Goal: Information Seeking & Learning: Learn about a topic

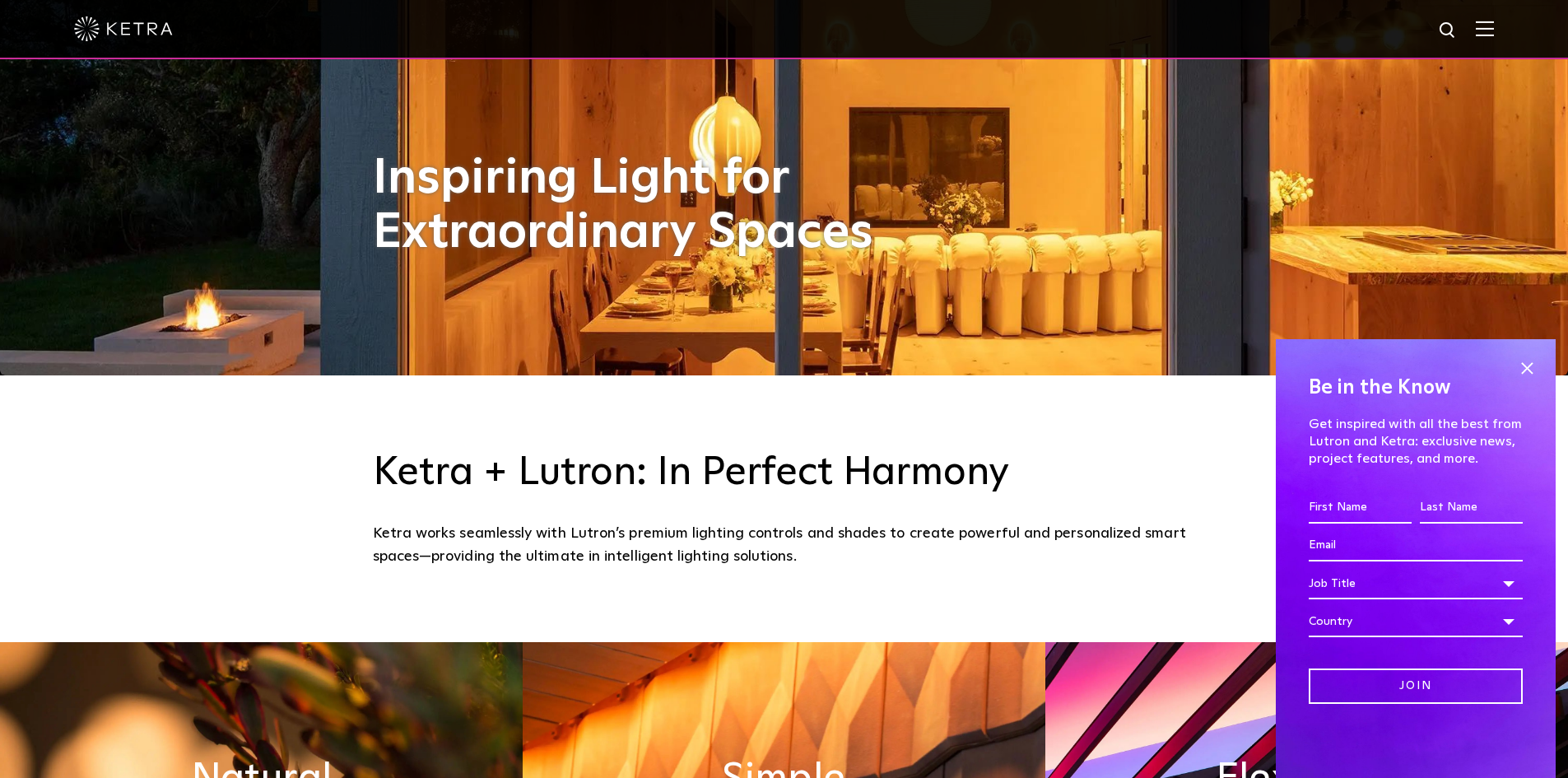
scroll to position [659, 0]
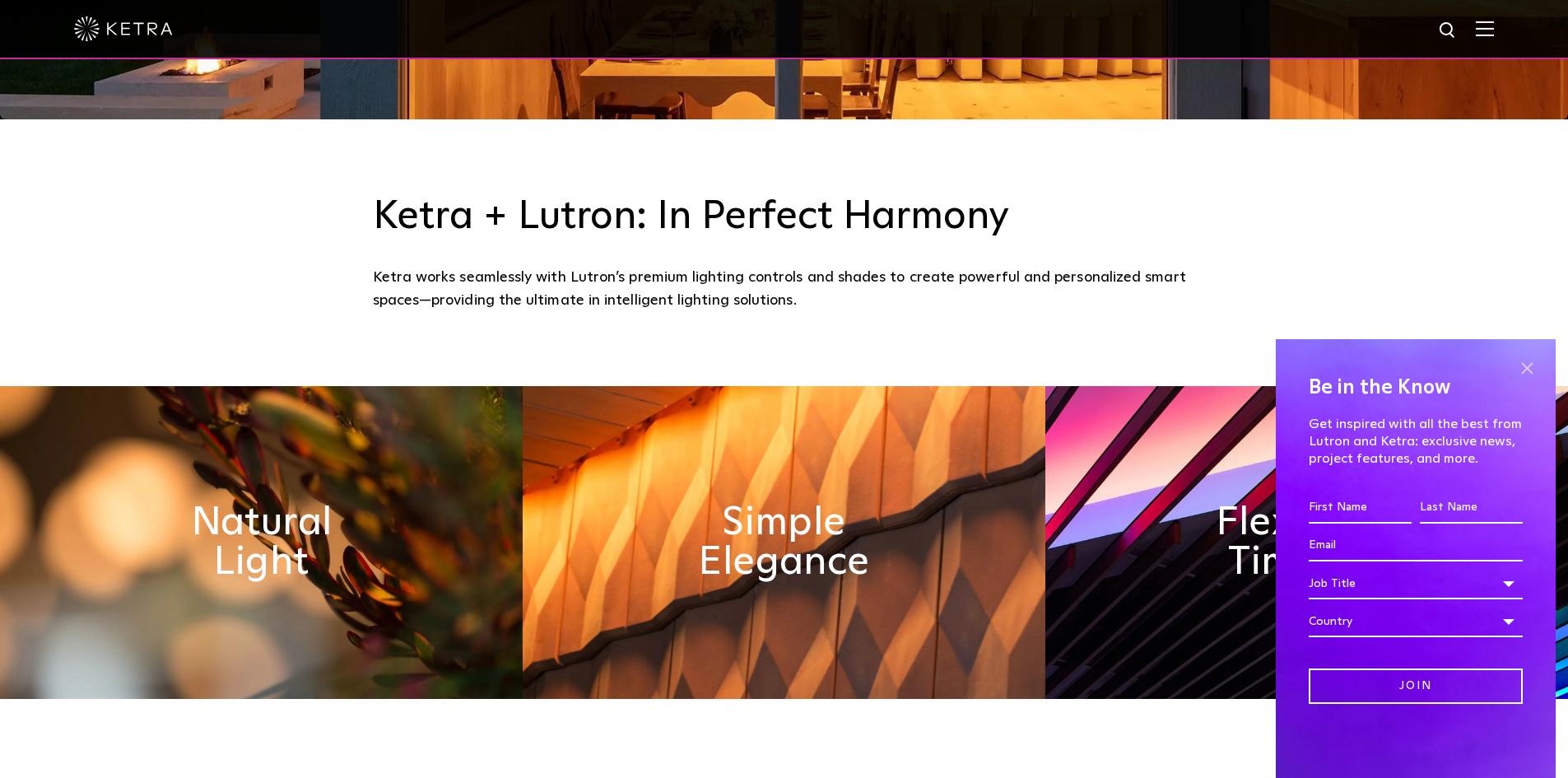
click at [1534, 364] on span at bounding box center [1526, 368] width 24 height 24
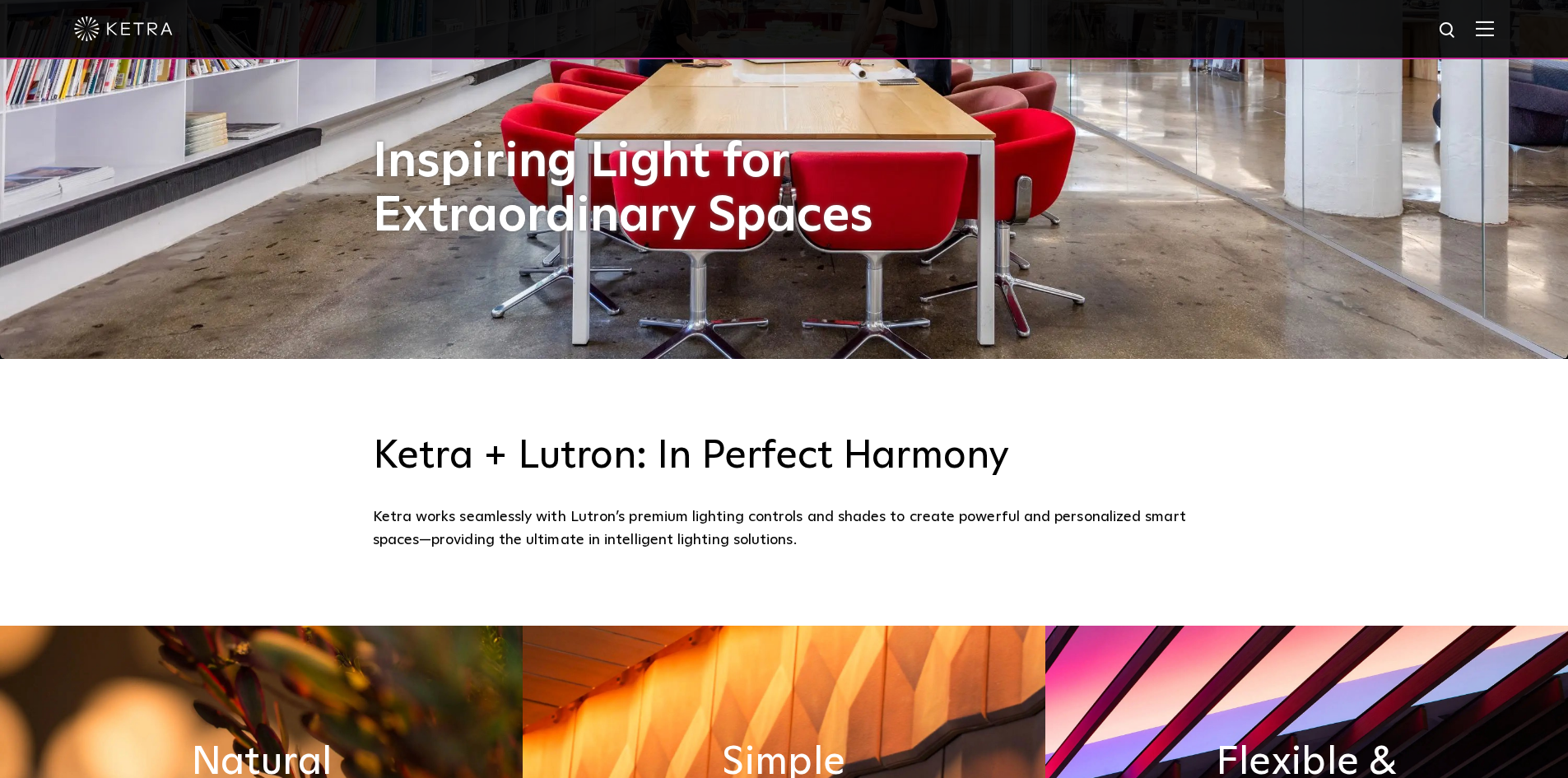
scroll to position [412, 0]
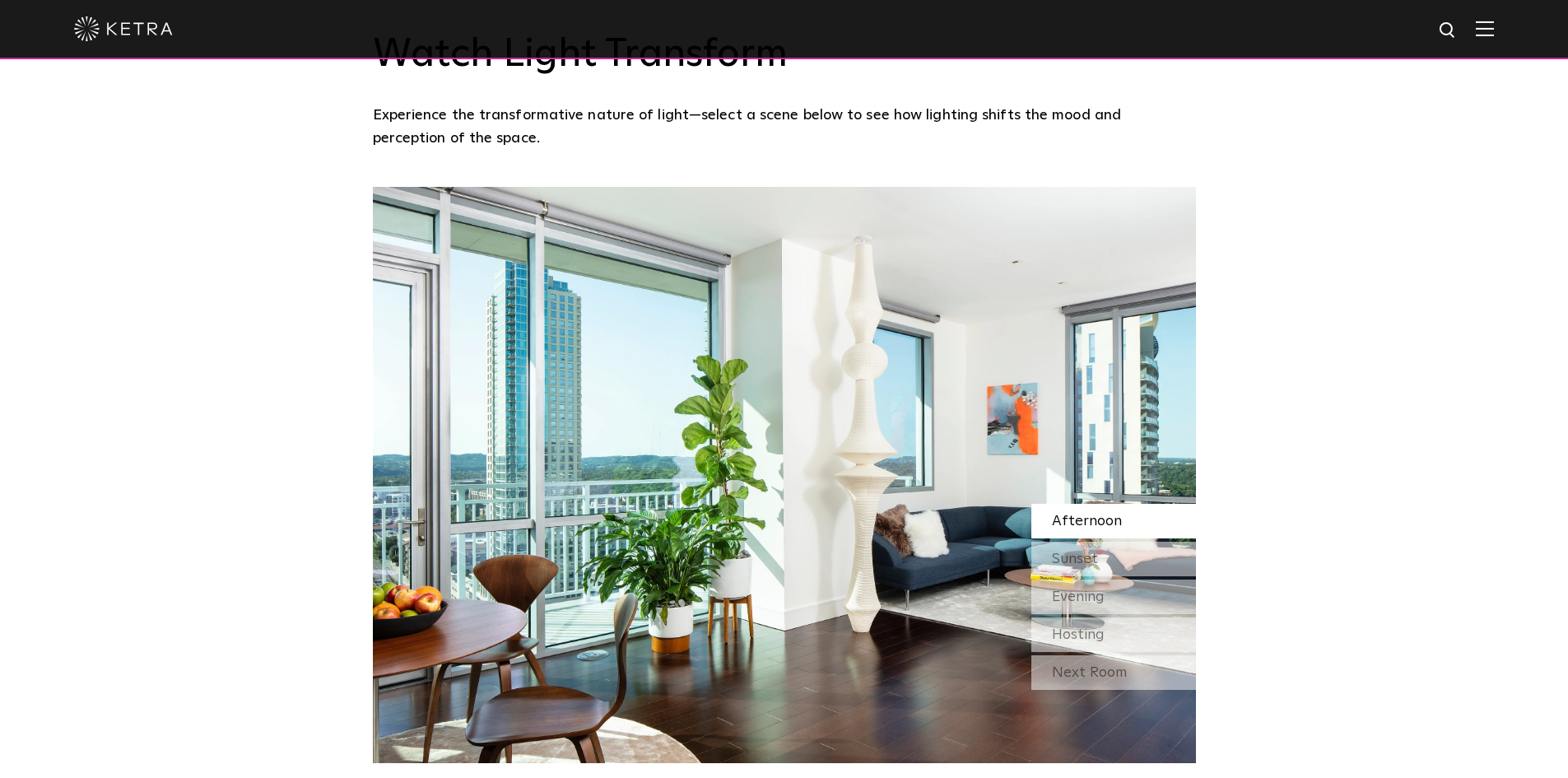
scroll to position [1400, 0]
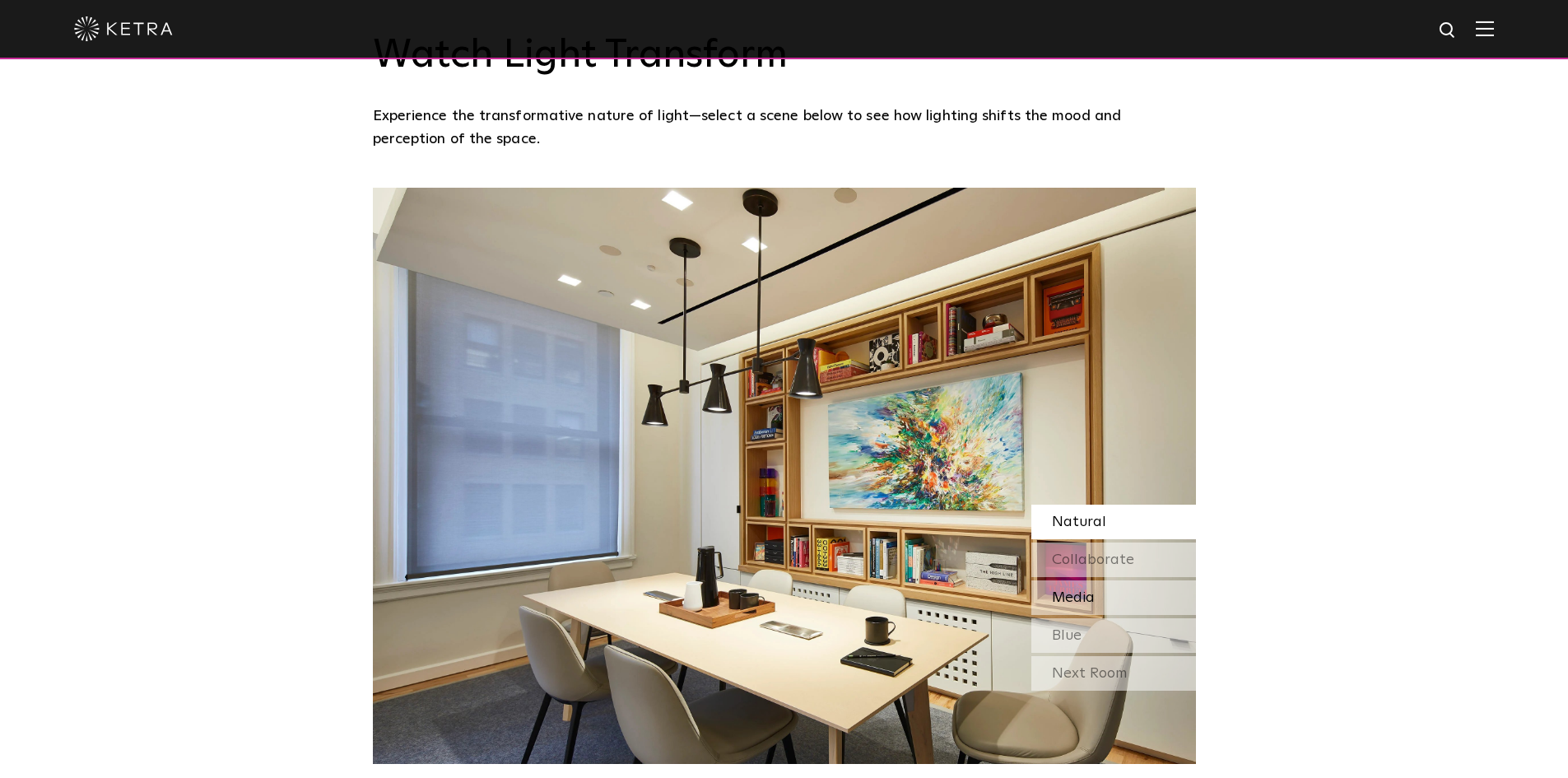
click at [1095, 600] on div "Media" at bounding box center [1113, 598] width 164 height 34
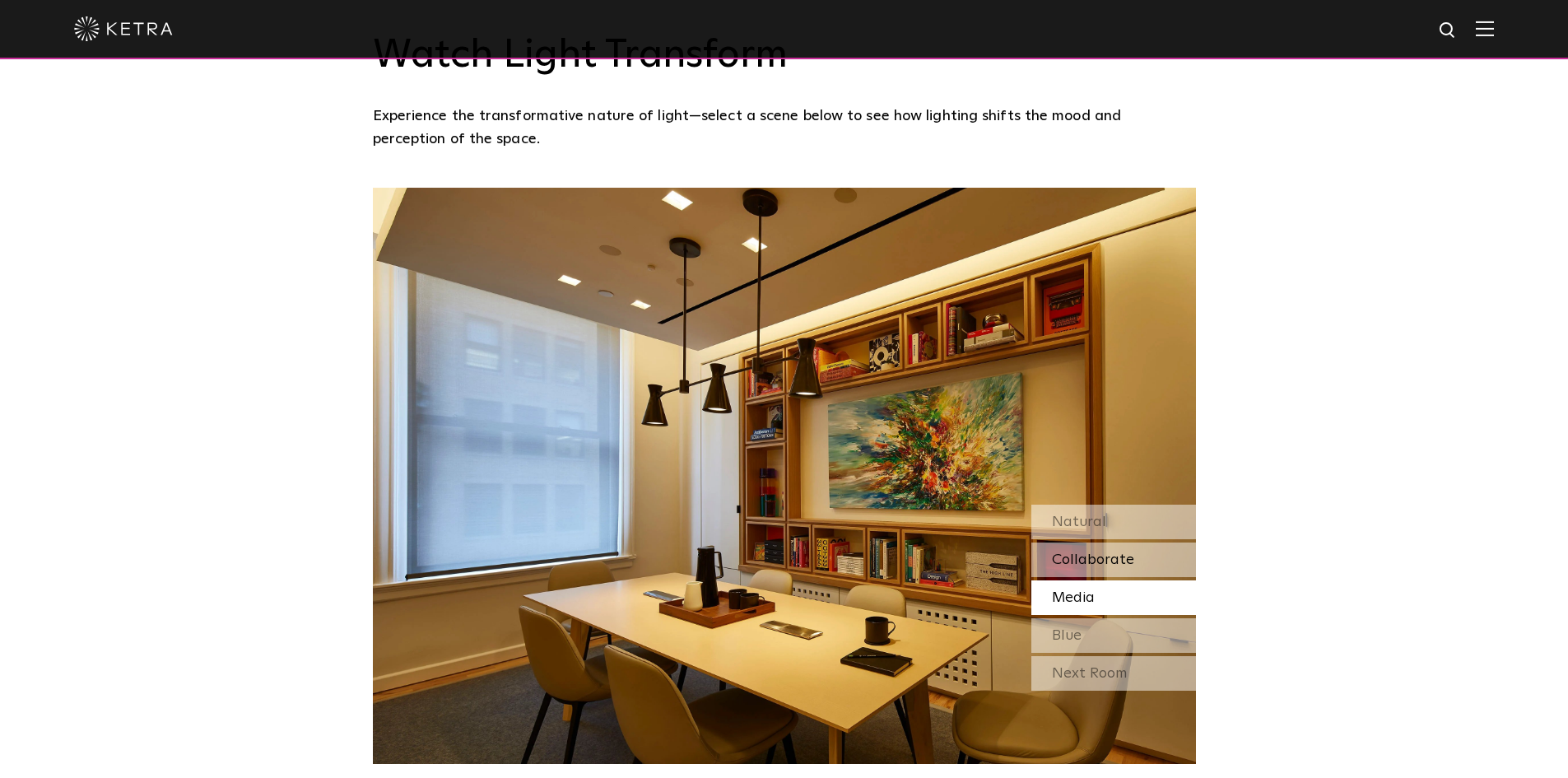
click at [1087, 557] on span "Collaborate" at bounding box center [1093, 560] width 82 height 15
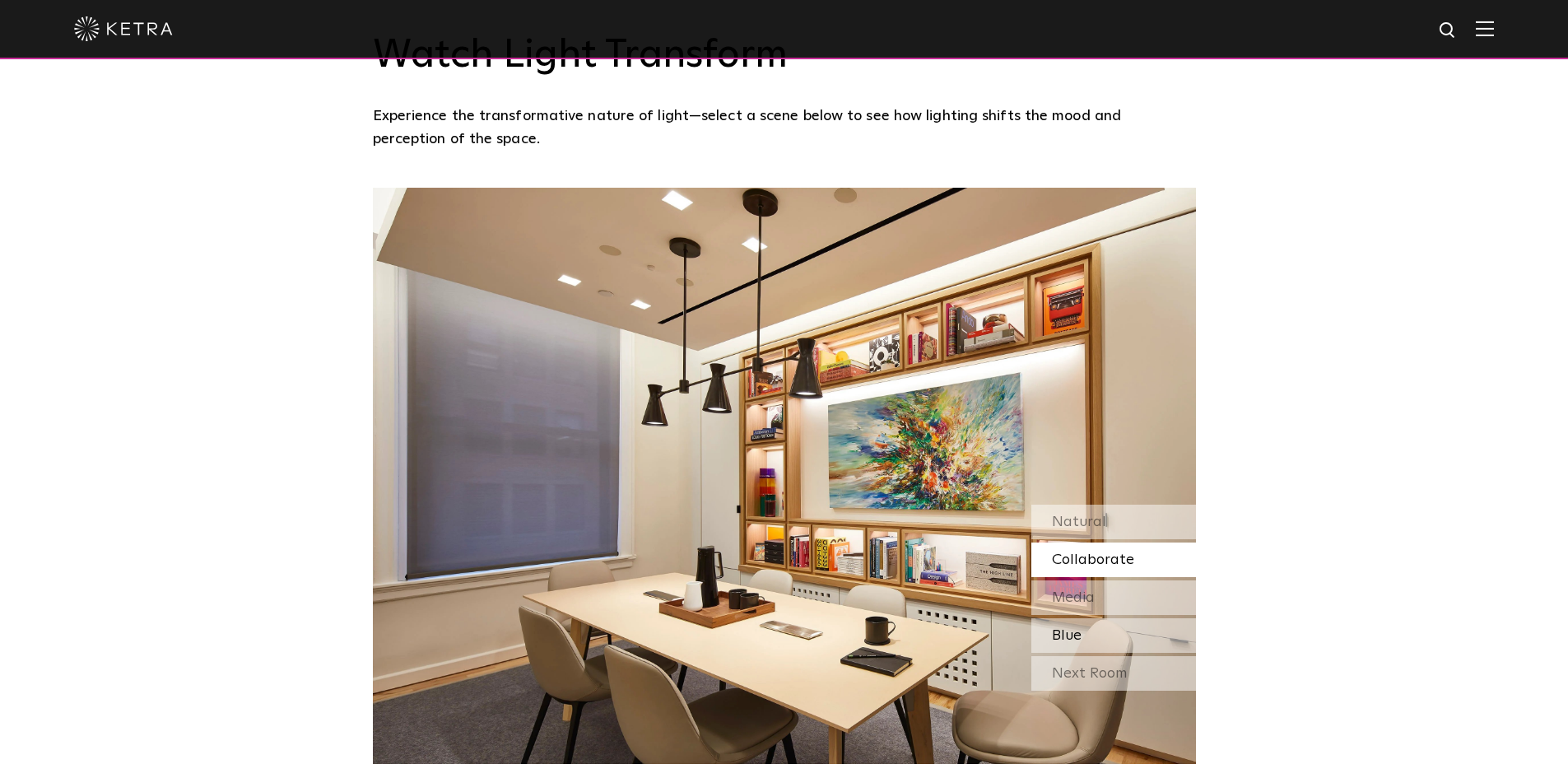
click at [1100, 635] on div "Blue" at bounding box center [1113, 635] width 164 height 34
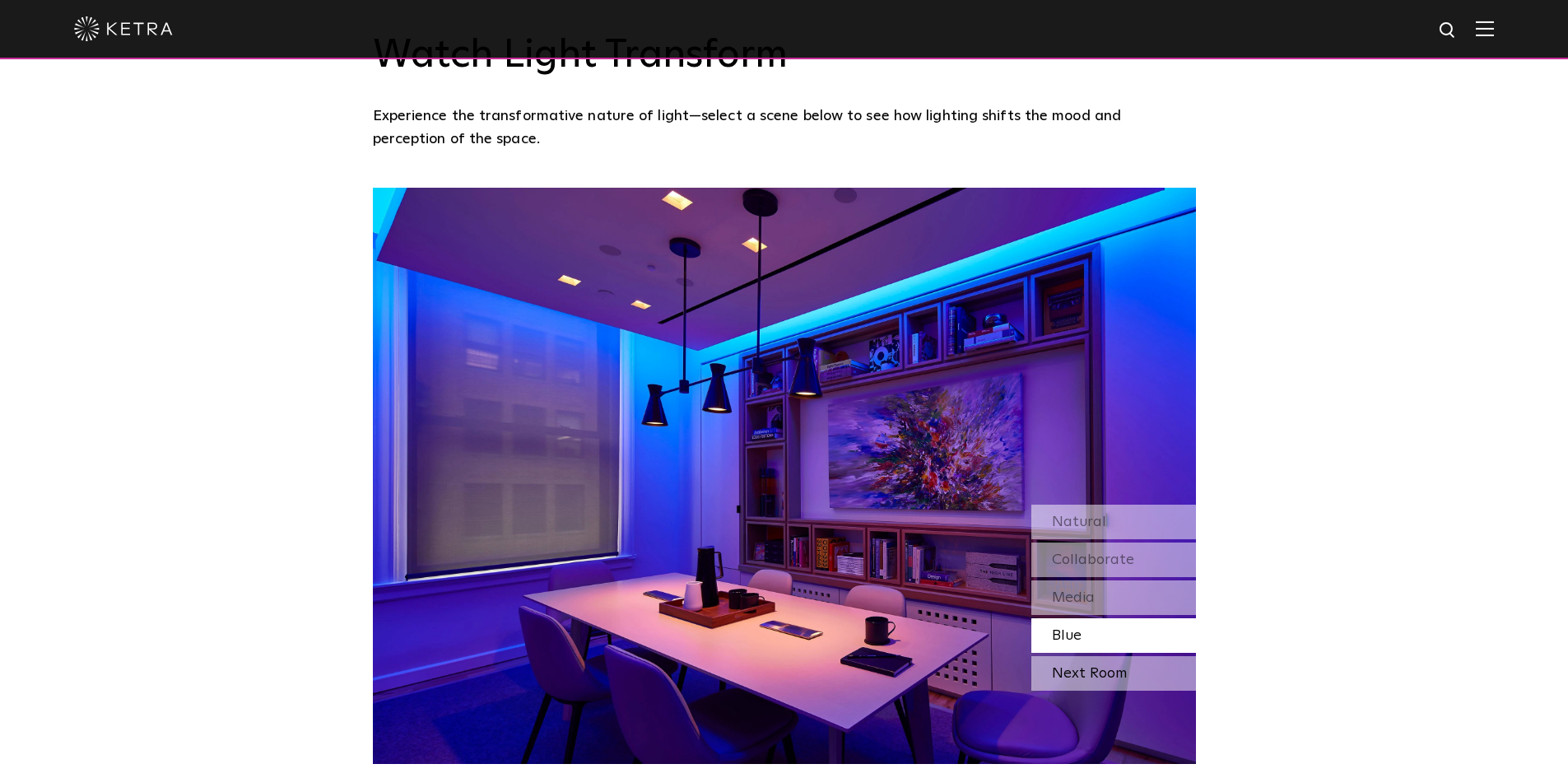
click at [1097, 679] on div "Next Room" at bounding box center [1113, 673] width 164 height 34
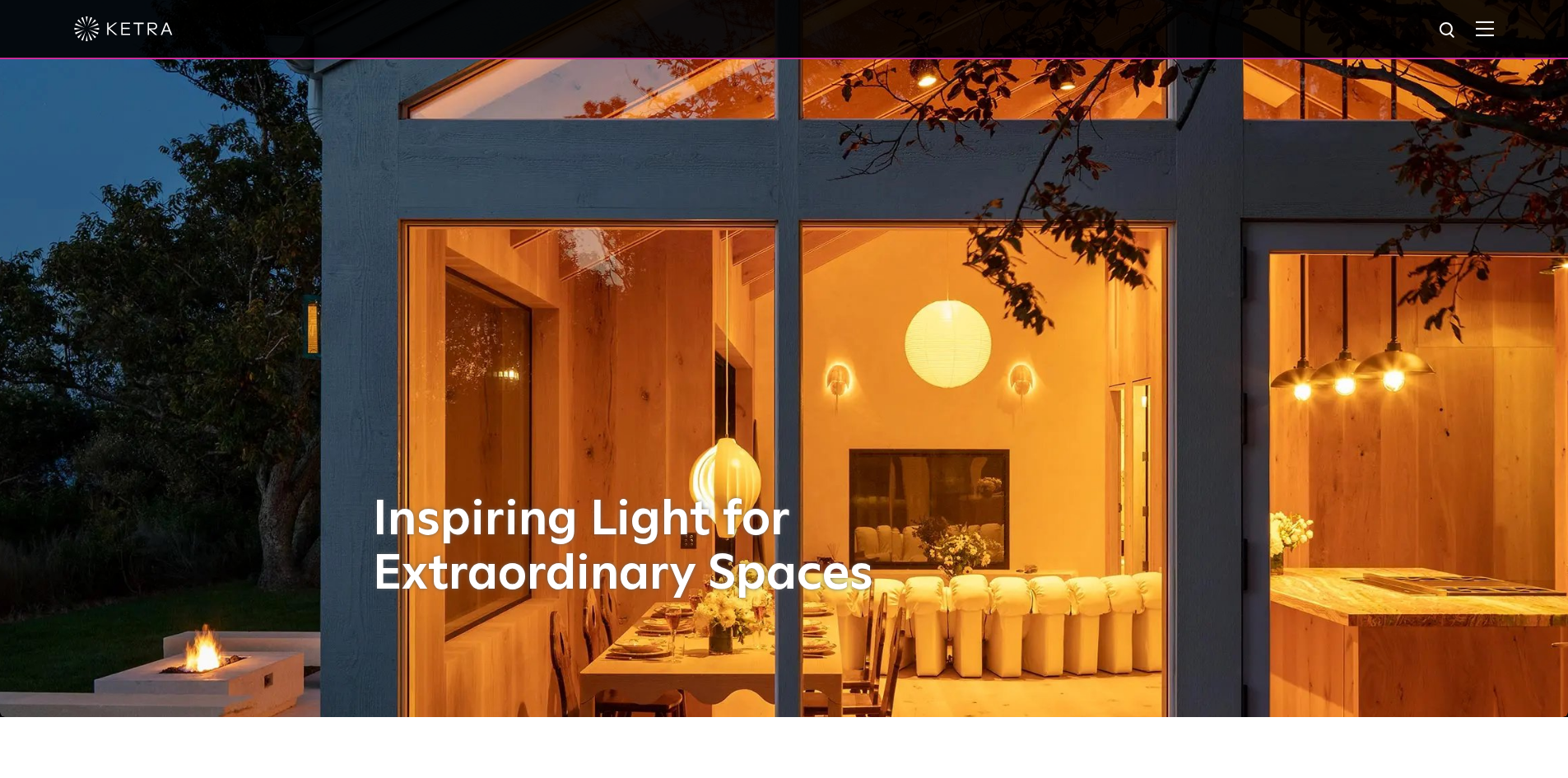
scroll to position [0, 0]
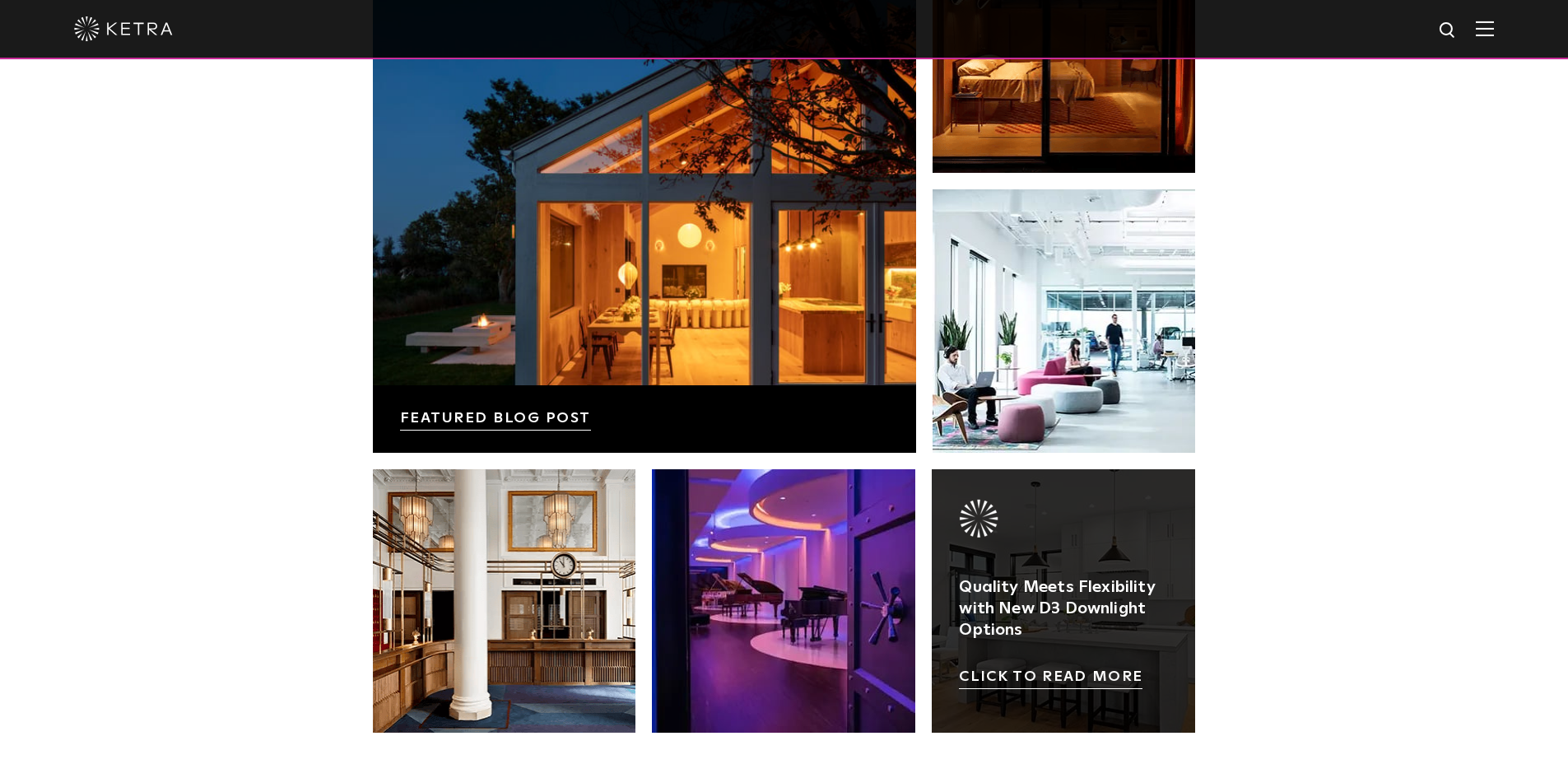
scroll to position [2882, 0]
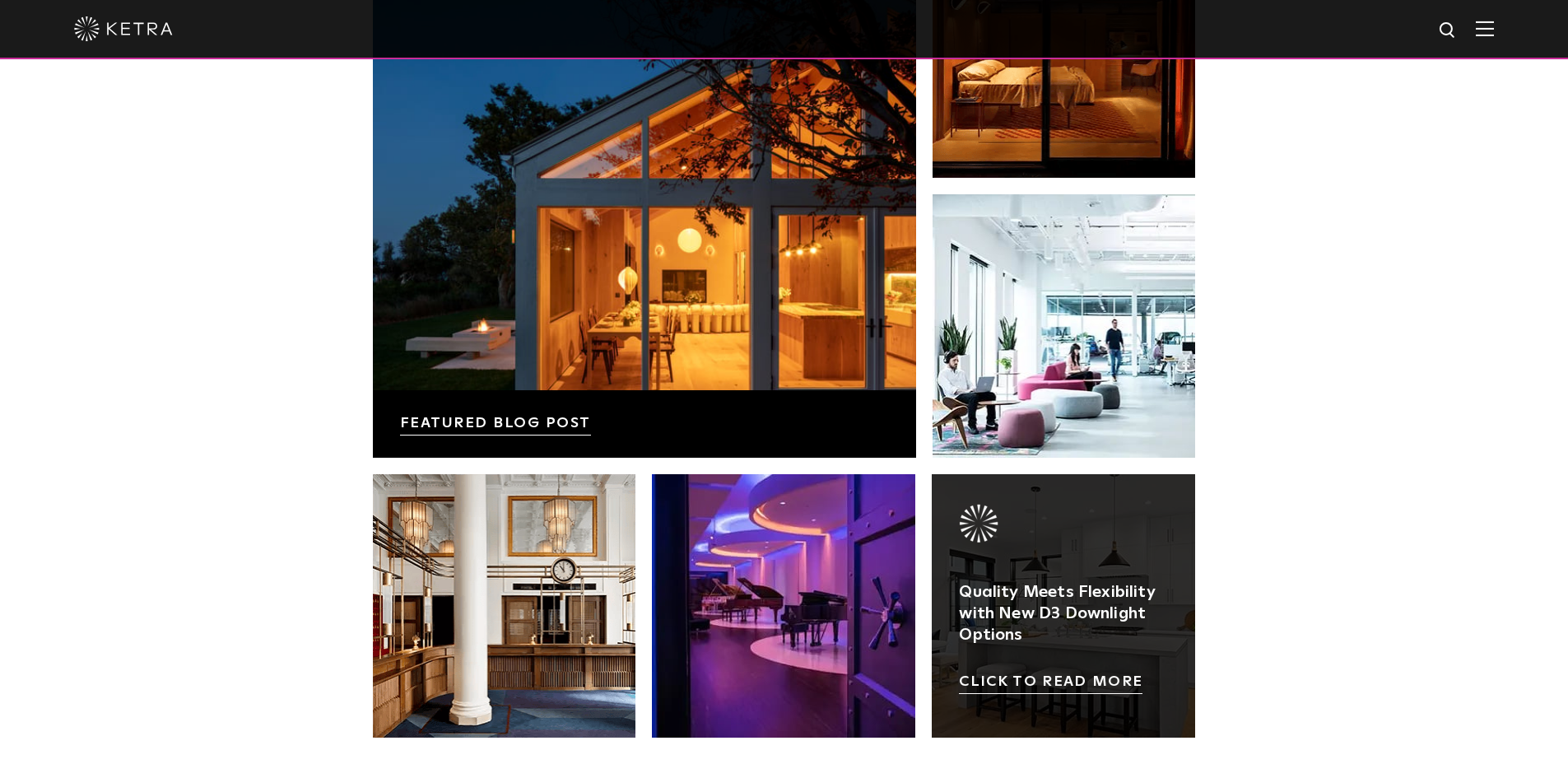
click at [1065, 687] on link at bounding box center [1064, 606] width 263 height 264
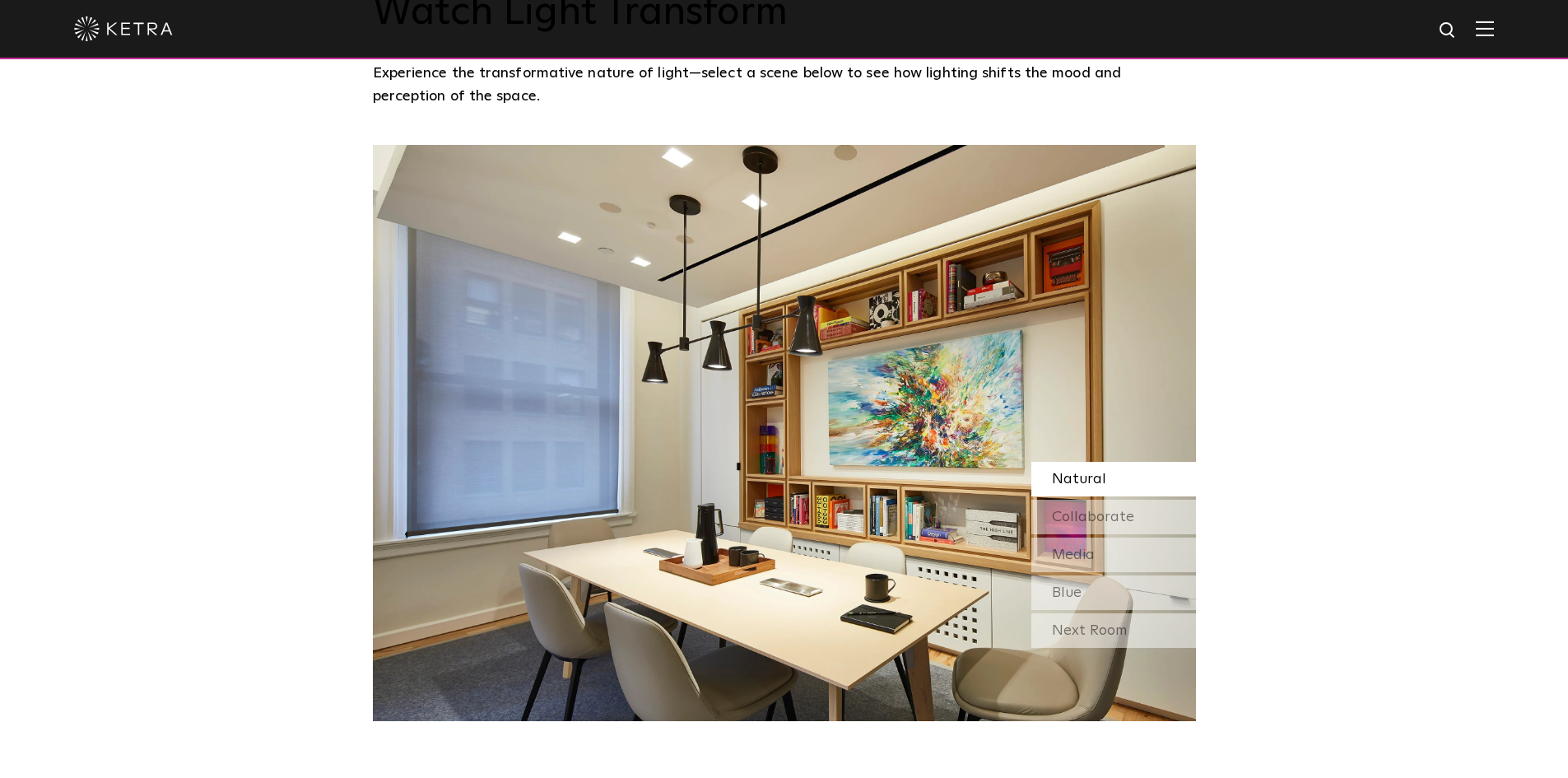
scroll to position [1400, 0]
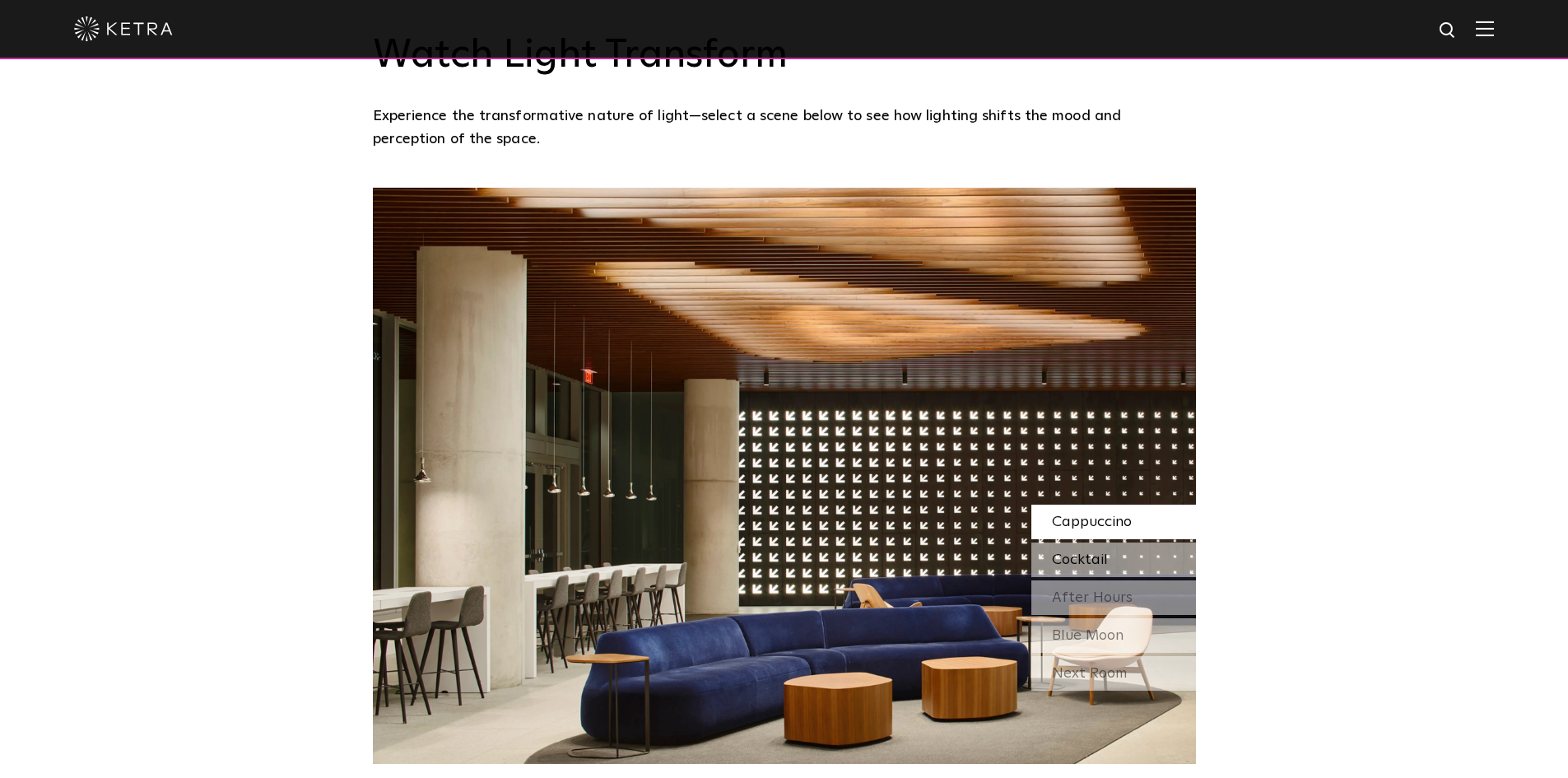
click at [1124, 562] on div "Cocktail" at bounding box center [1113, 560] width 164 height 34
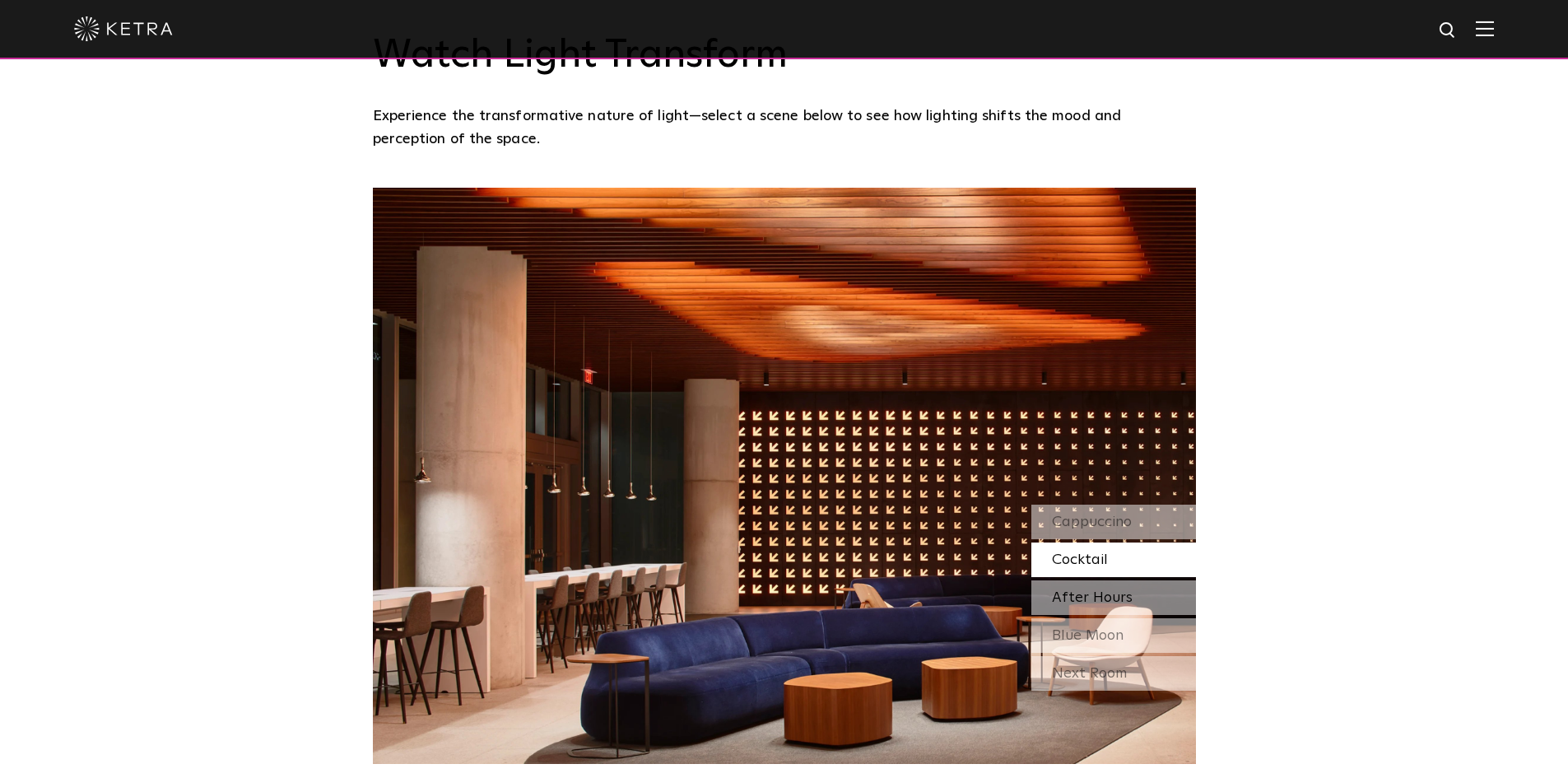
click at [1114, 590] on span "After Hours" at bounding box center [1092, 598] width 81 height 15
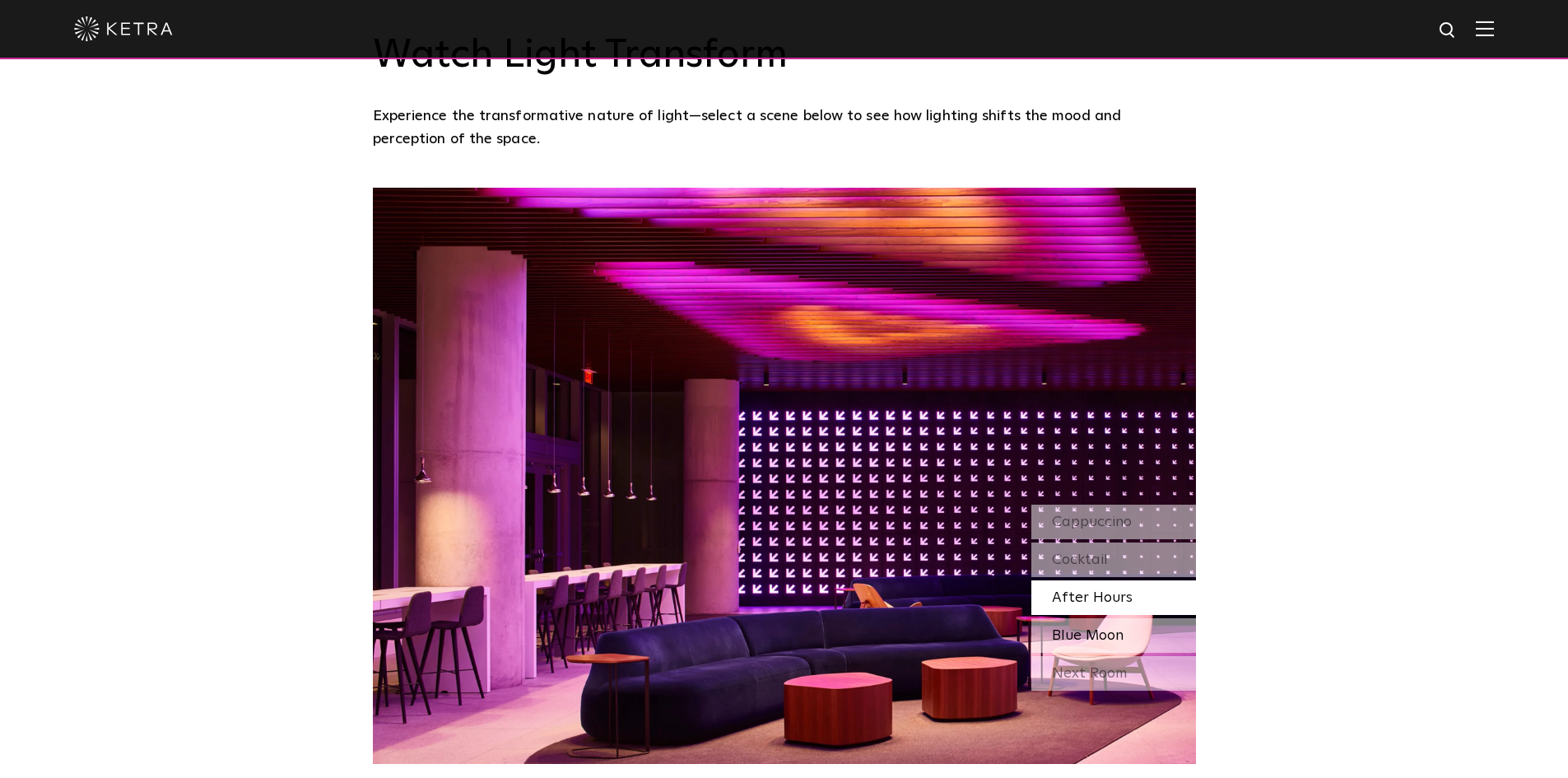
click at [1088, 647] on div "Blue Moon" at bounding box center [1113, 635] width 164 height 34
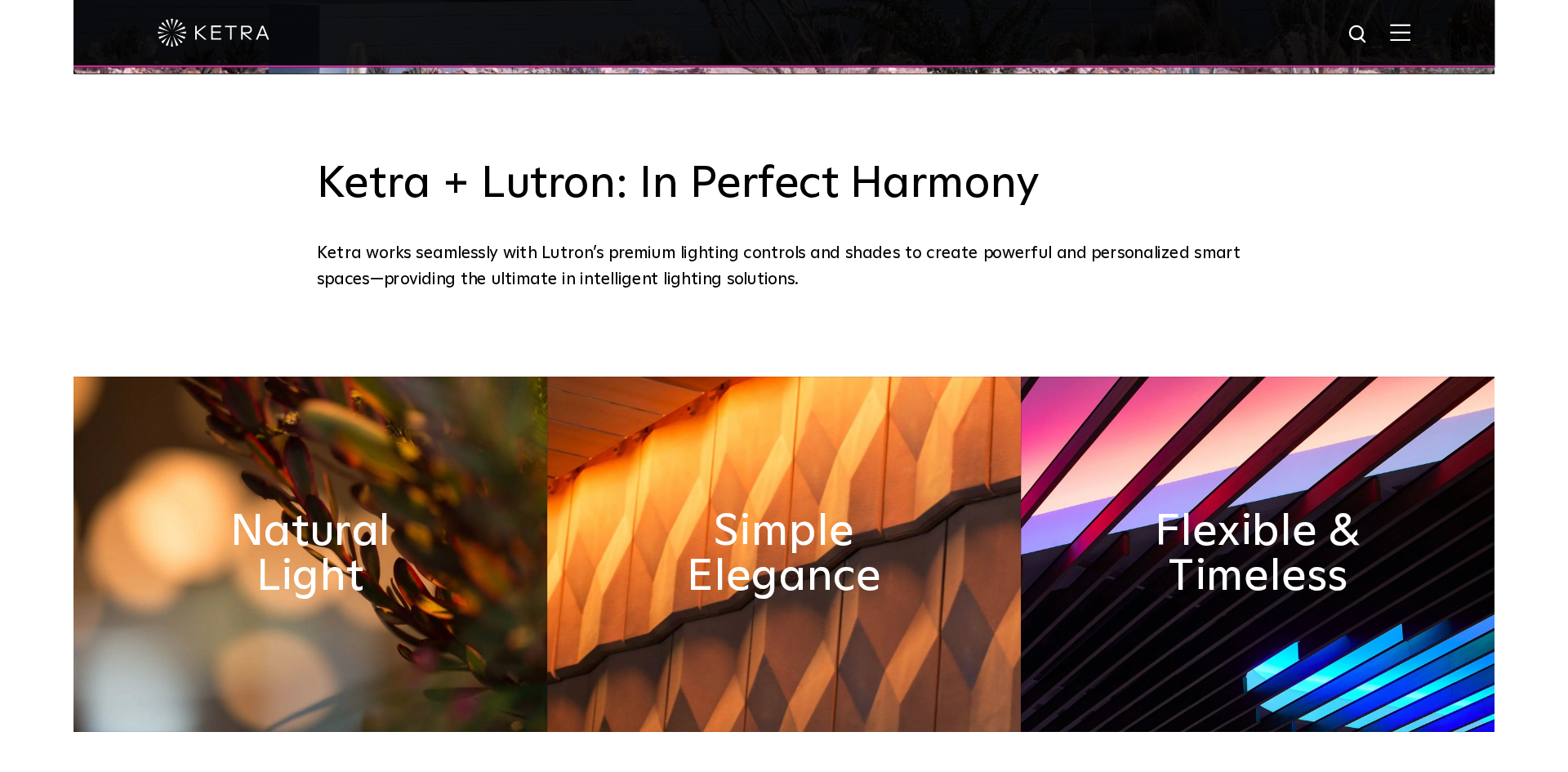
scroll to position [572, 0]
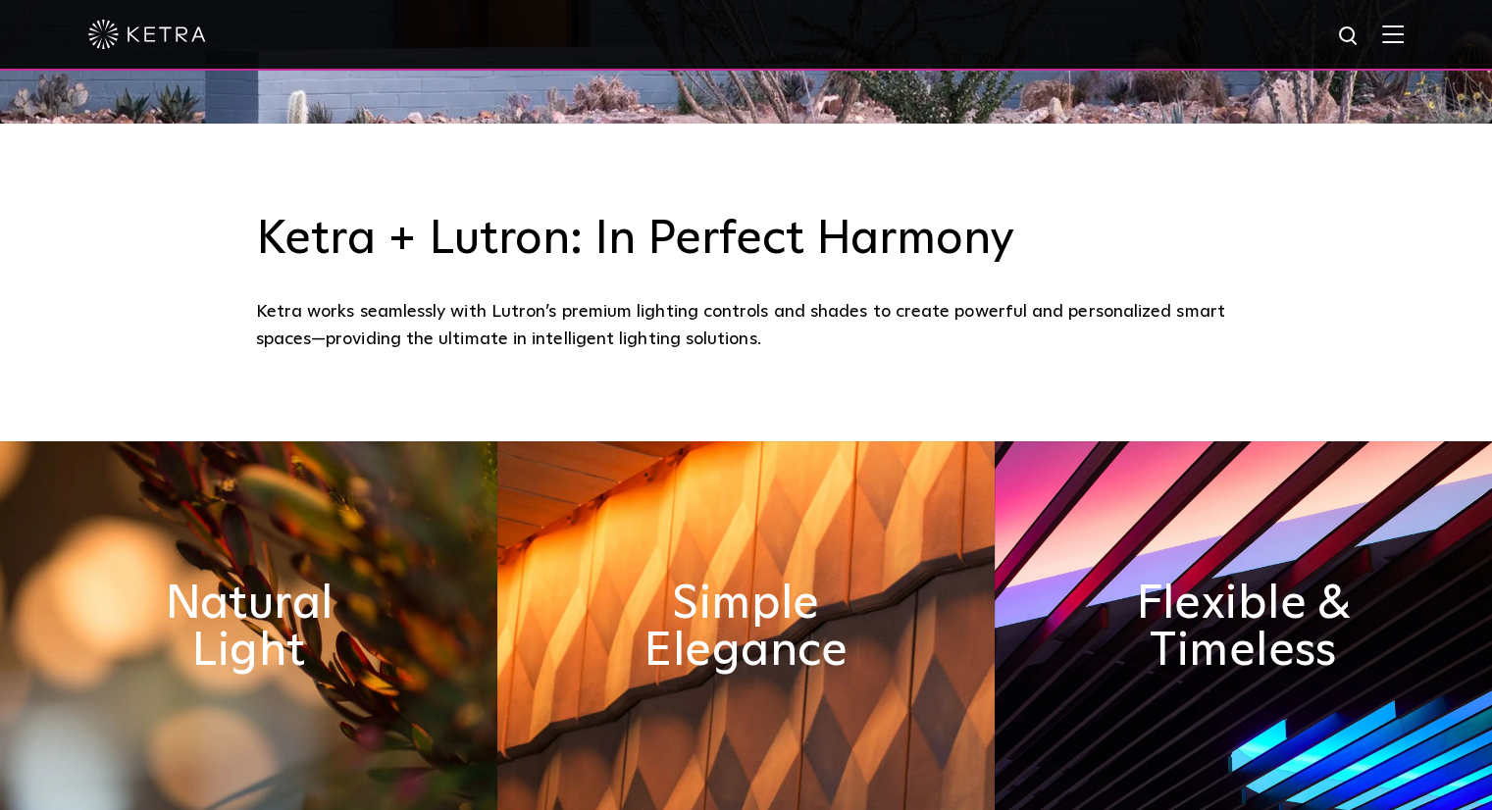
click at [1425, 37] on div at bounding box center [746, 35] width 1492 height 71
click at [1403, 36] on img at bounding box center [1393, 34] width 22 height 19
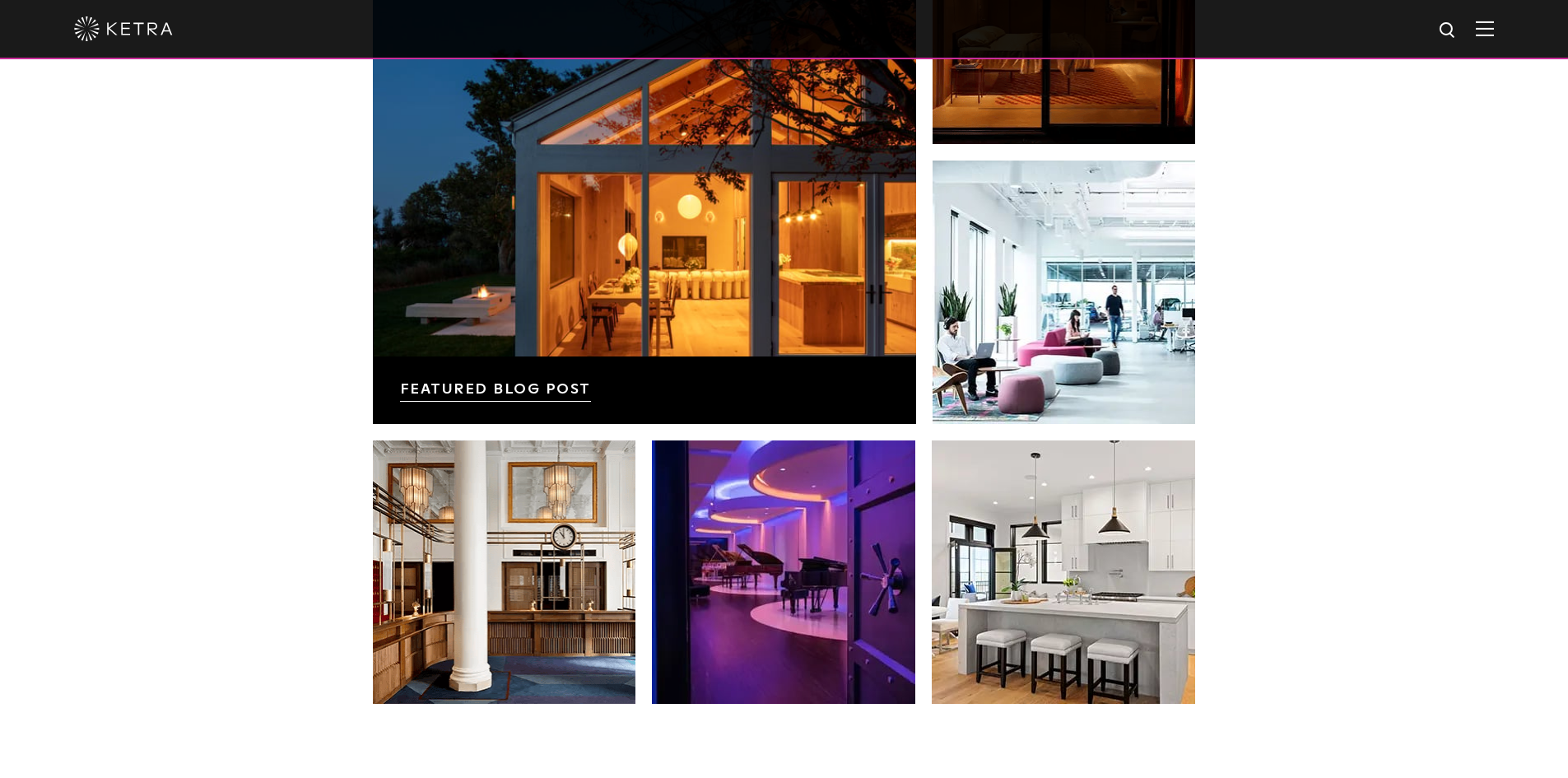
scroll to position [2800, 0]
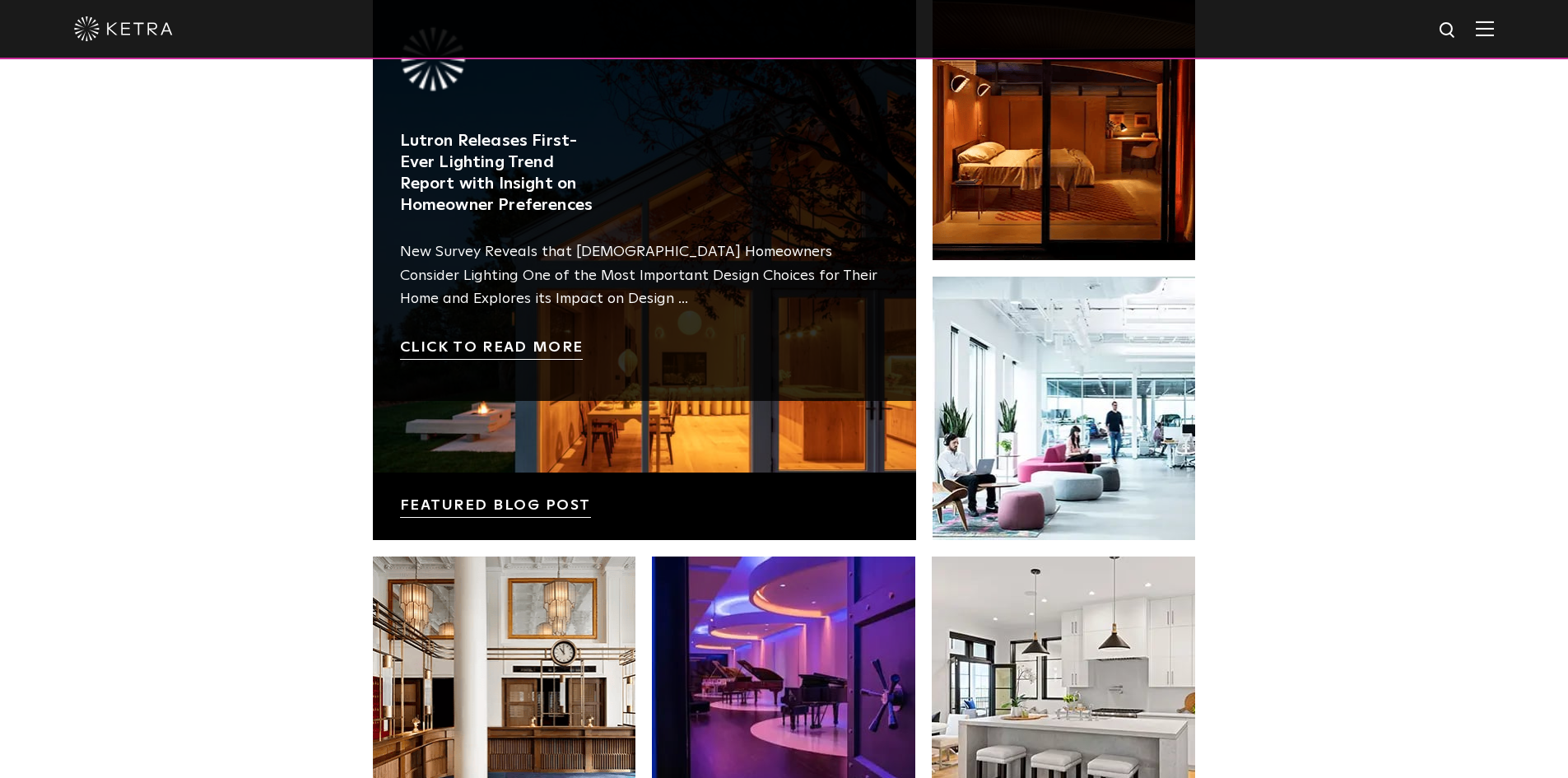
click at [606, 386] on link at bounding box center [643, 268] width 543 height 543
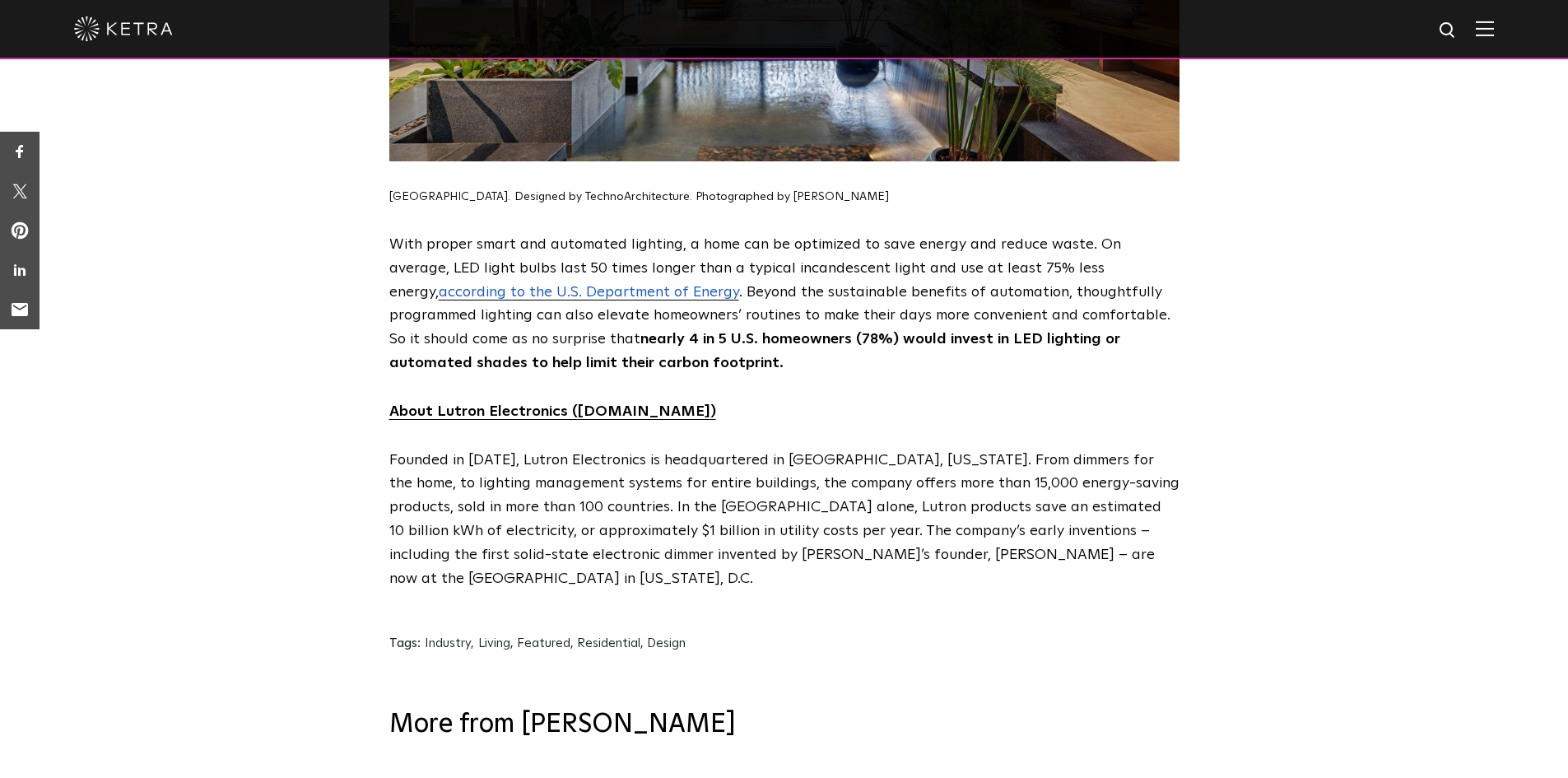
scroll to position [7657, 0]
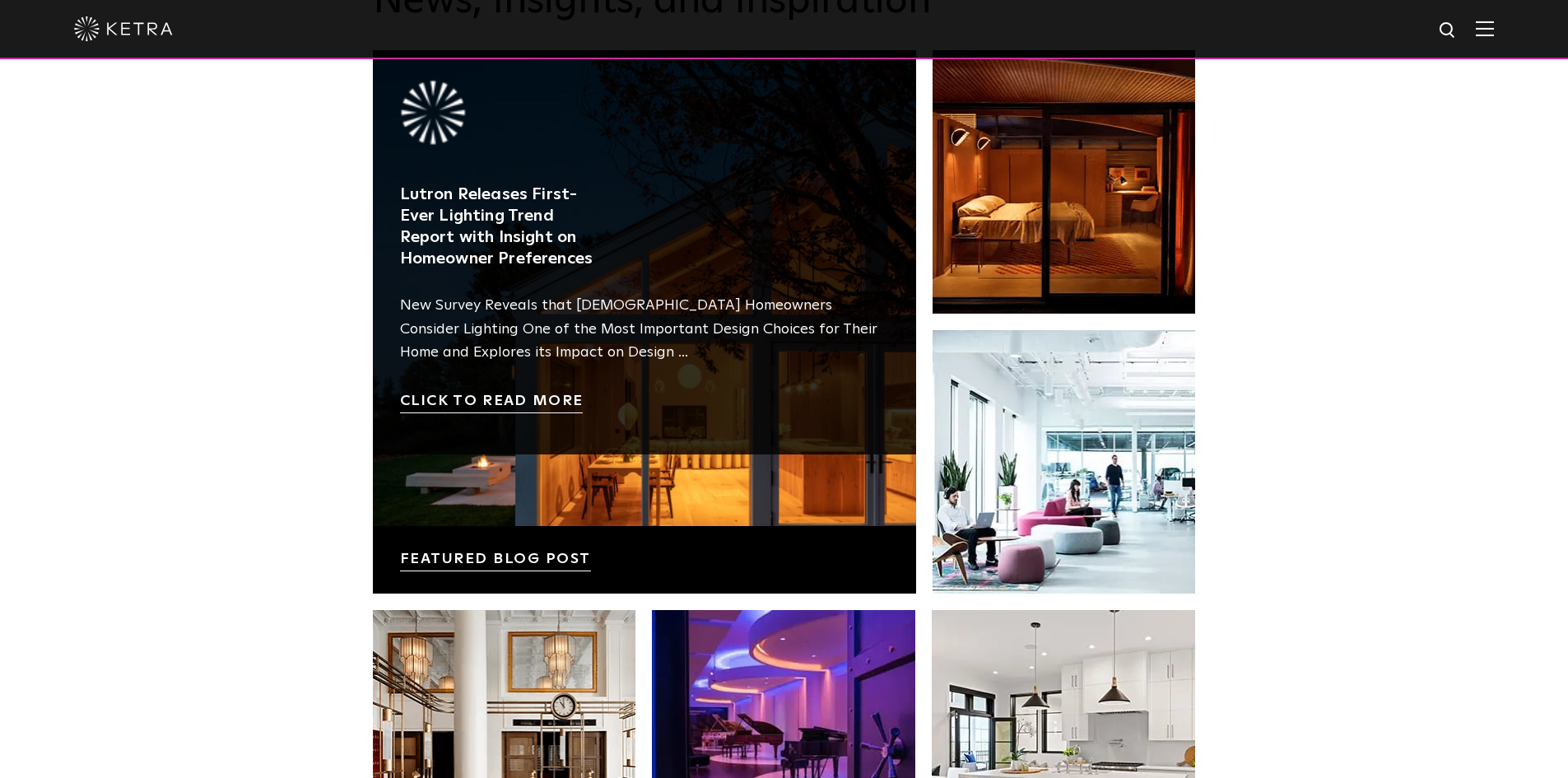
scroll to position [2717, 0]
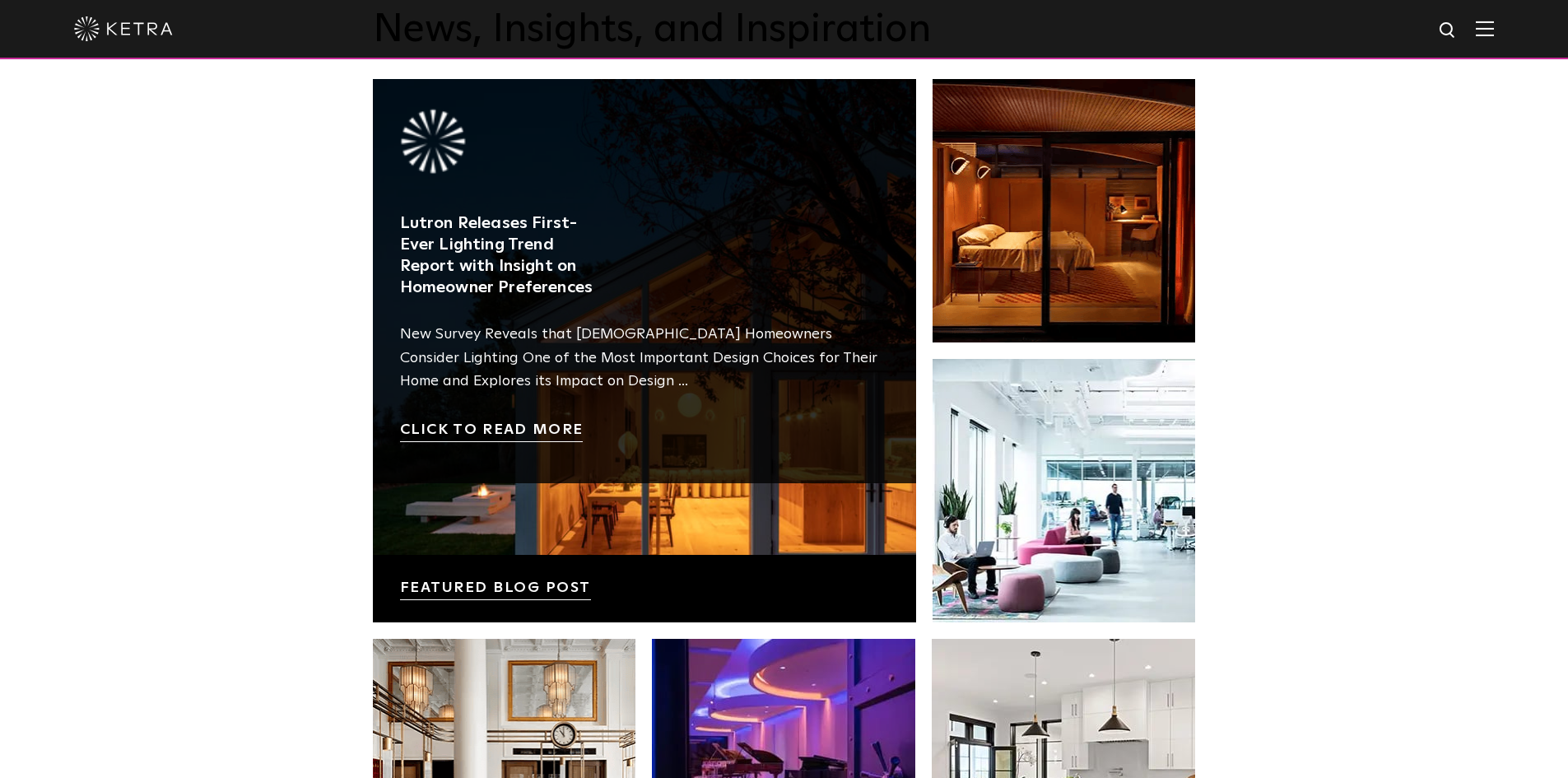
click at [516, 427] on link at bounding box center [643, 350] width 543 height 543
click at [458, 596] on link at bounding box center [643, 350] width 543 height 543
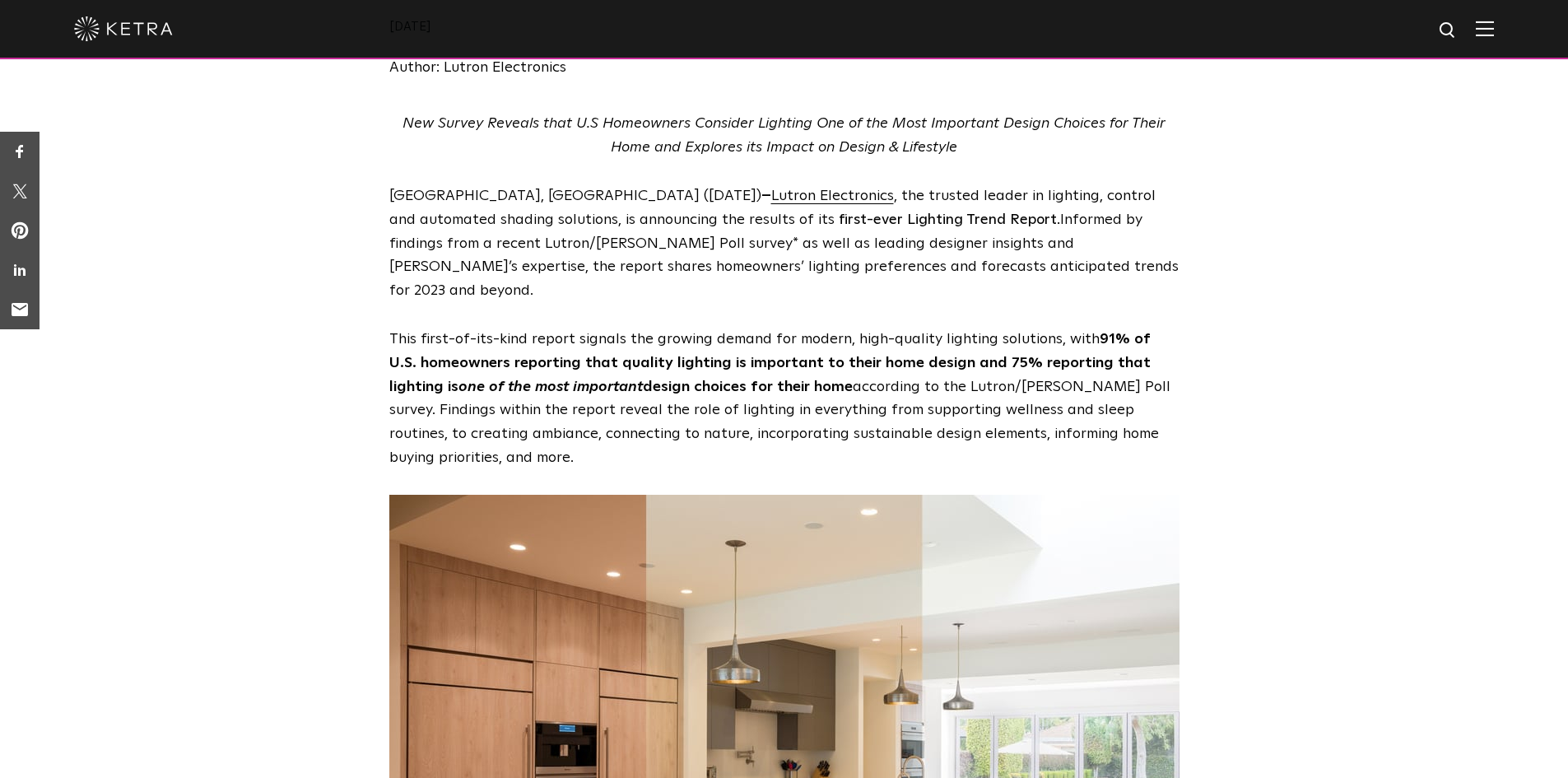
scroll to position [329, 0]
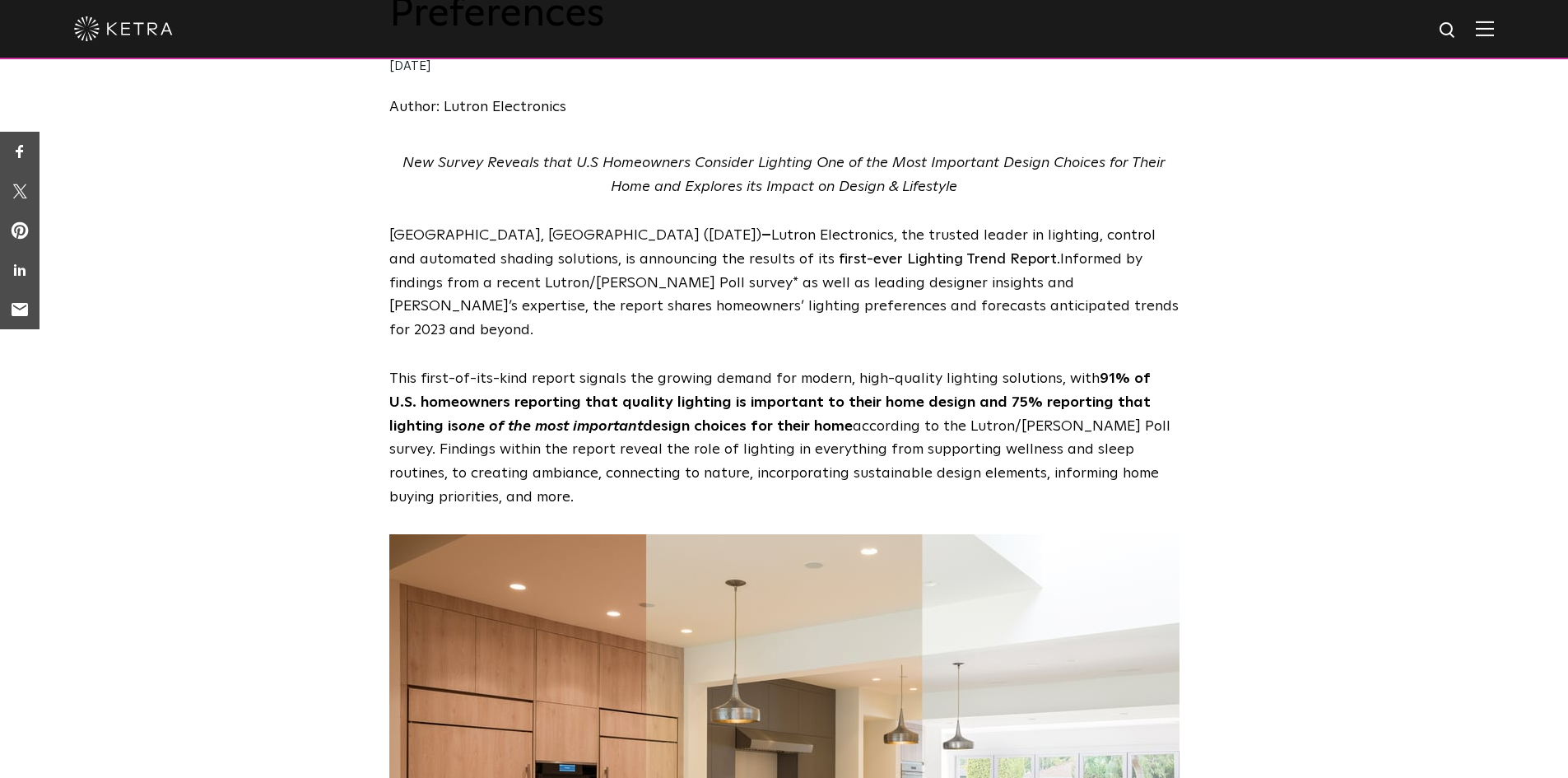
click at [771, 231] on span "Lutron Electronics" at bounding box center [832, 236] width 122 height 15
